Goal: Information Seeking & Learning: Understand process/instructions

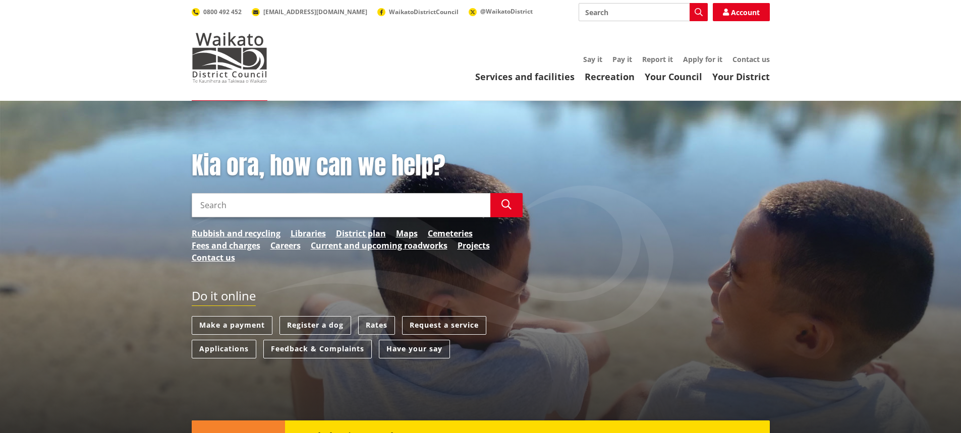
click at [229, 212] on input "Search" at bounding box center [341, 205] width 299 height 24
type input "building warrant of fitness"
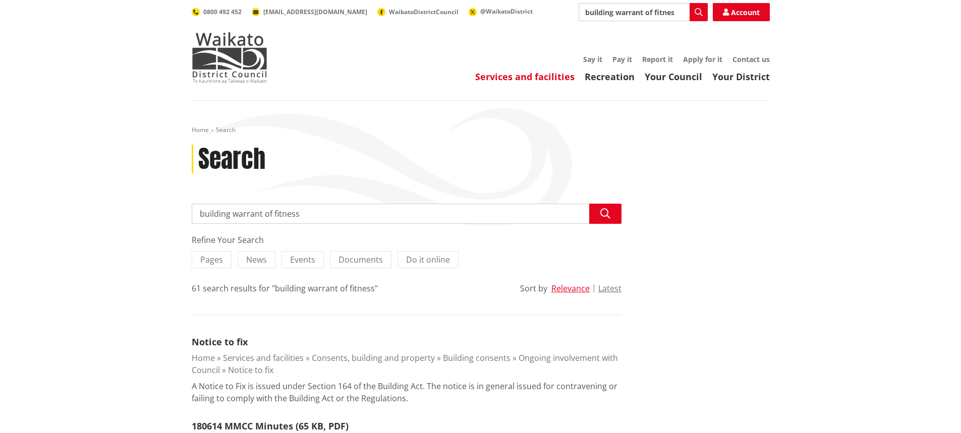
click at [528, 75] on link "Services and facilities" at bounding box center [524, 77] width 99 height 12
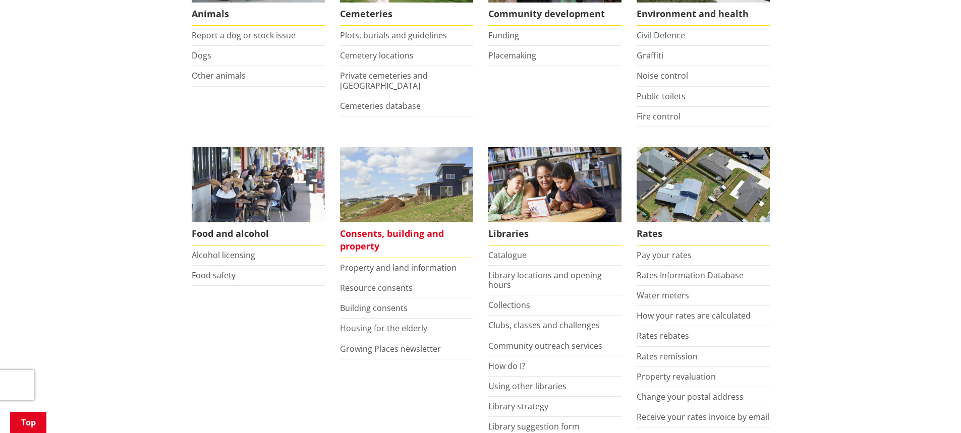
scroll to position [303, 0]
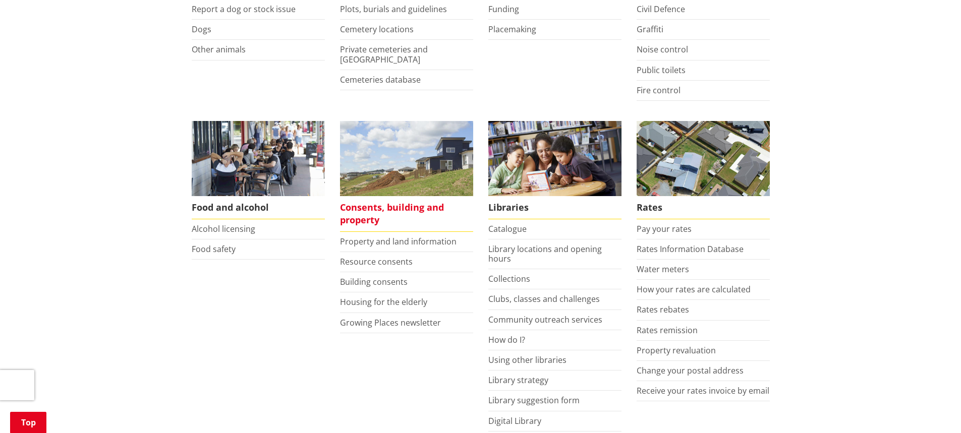
click at [395, 210] on span "Consents, building and property" at bounding box center [406, 214] width 133 height 36
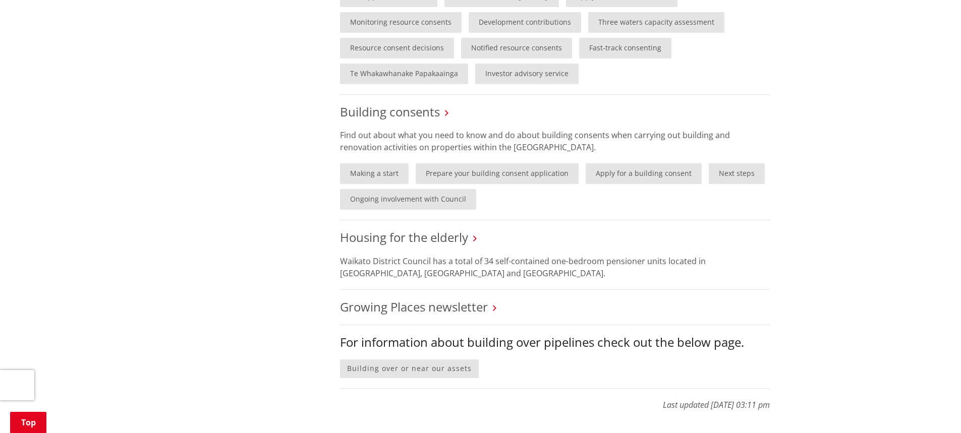
scroll to position [757, 0]
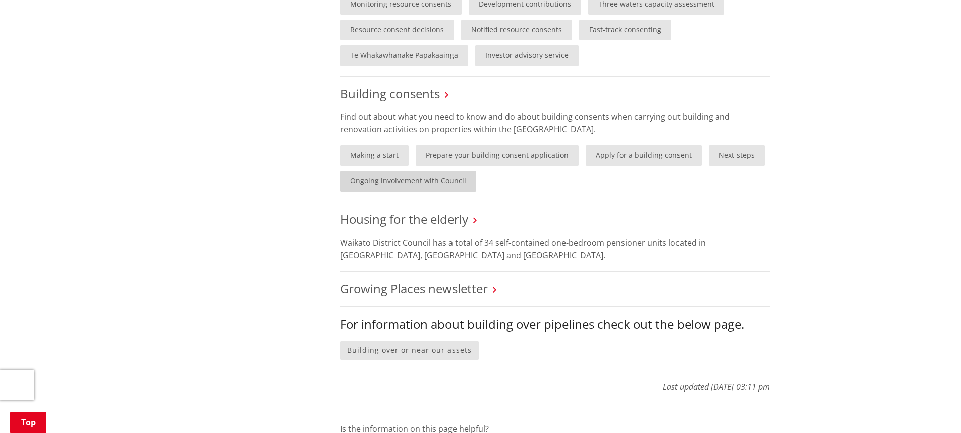
click at [434, 180] on link "Ongoing involvement with Council" at bounding box center [408, 181] width 136 height 21
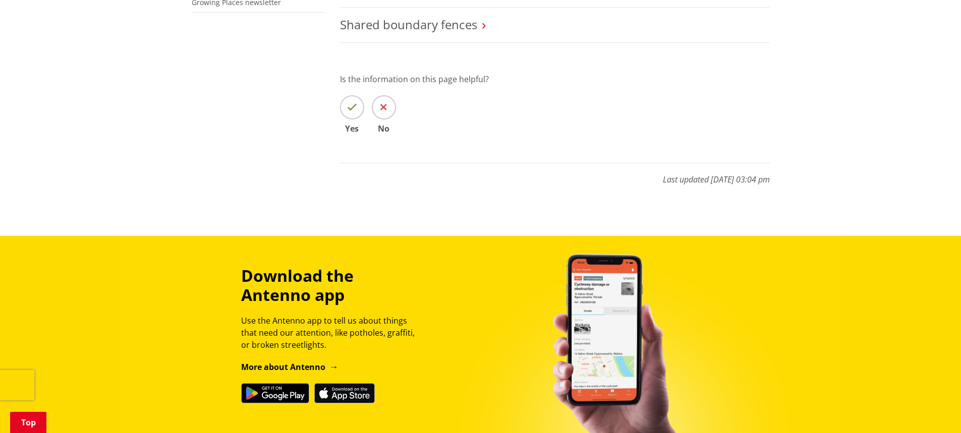
scroll to position [454, 0]
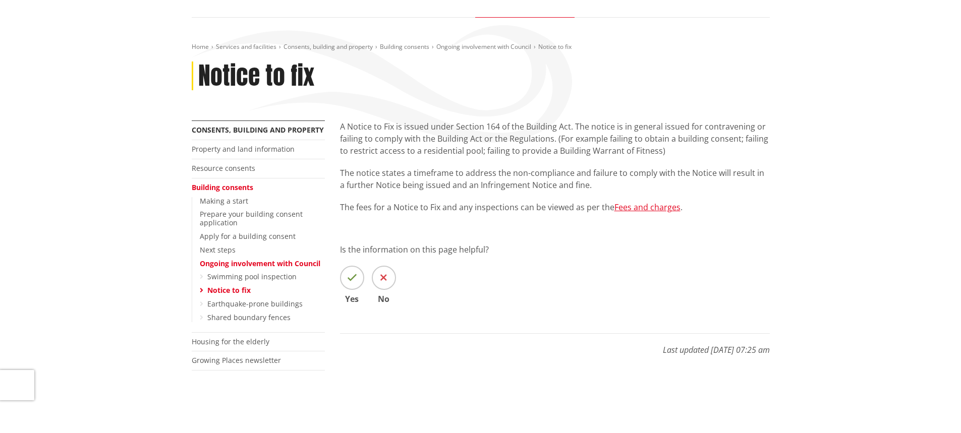
scroll to position [101, 0]
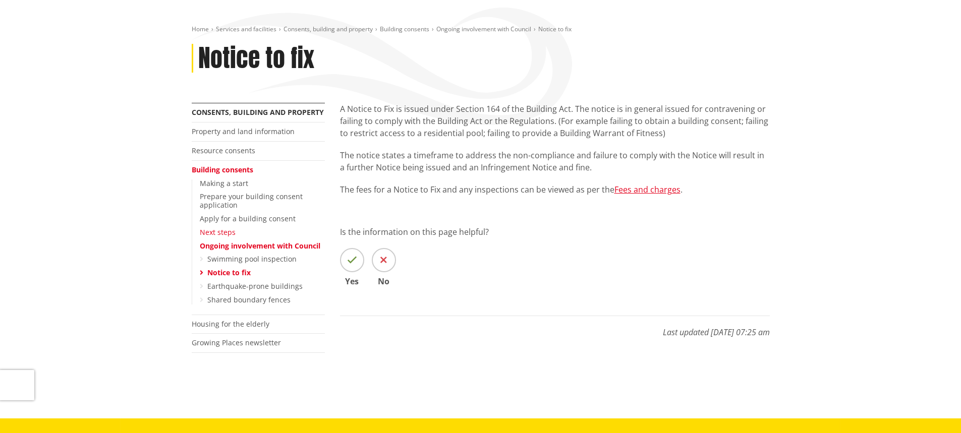
click at [227, 231] on link "Next steps" at bounding box center [218, 233] width 36 height 10
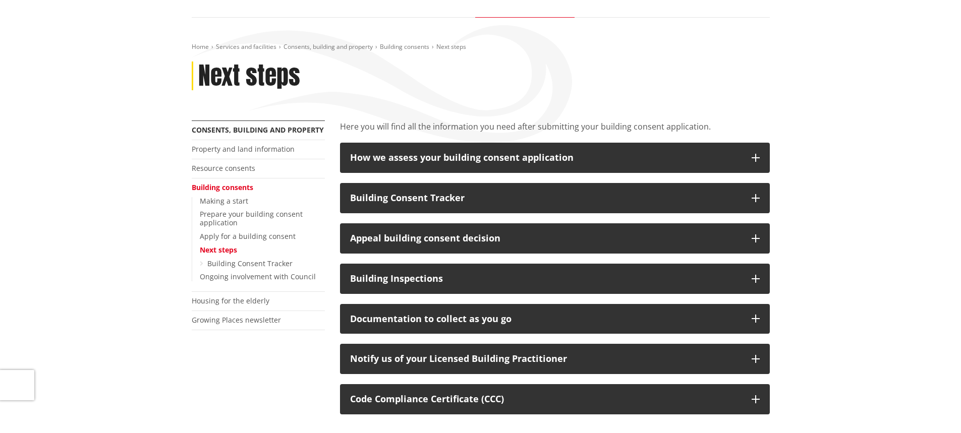
scroll to position [101, 0]
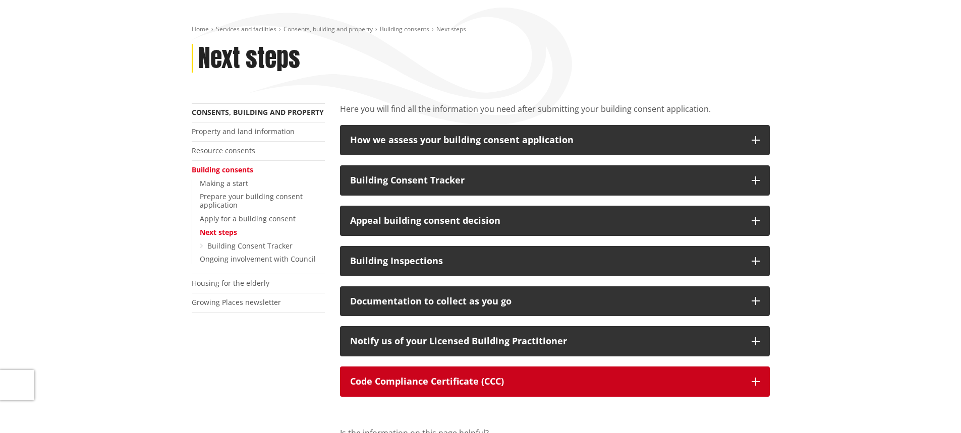
click at [428, 382] on p "Code Compliance Certificate (CCC)" at bounding box center [546, 382] width 392 height 10
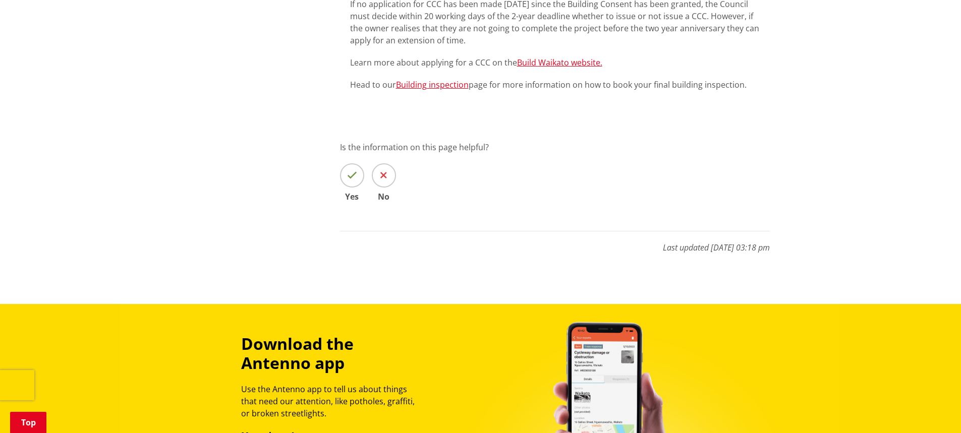
scroll to position [606, 0]
